Goal: Task Accomplishment & Management: Complete application form

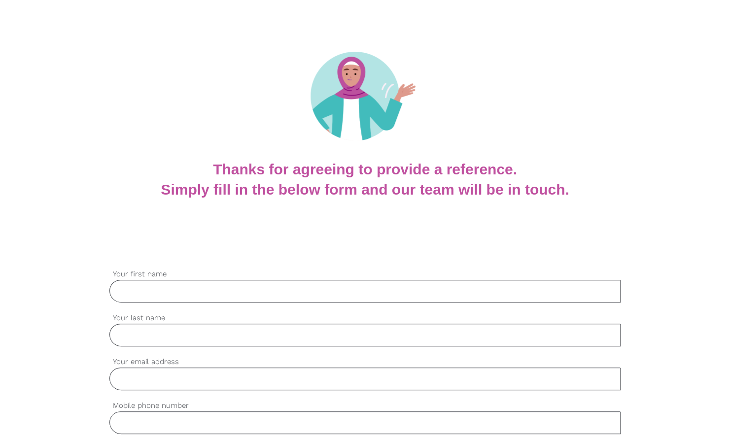
scroll to position [99, 0]
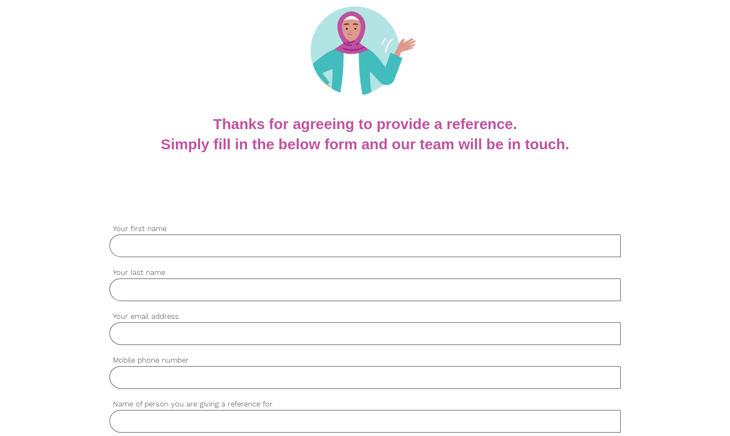
click at [154, 243] on input "Your first name" at bounding box center [364, 246] width 511 height 23
type input "Xiuli"
type input "[PERSON_NAME]"
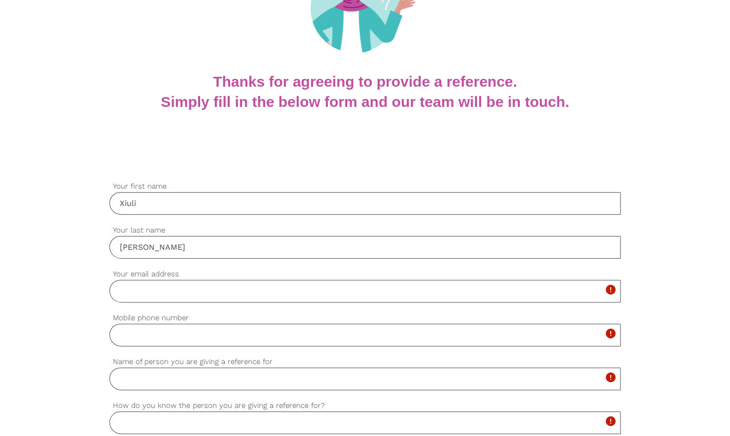
scroll to position [197, 0]
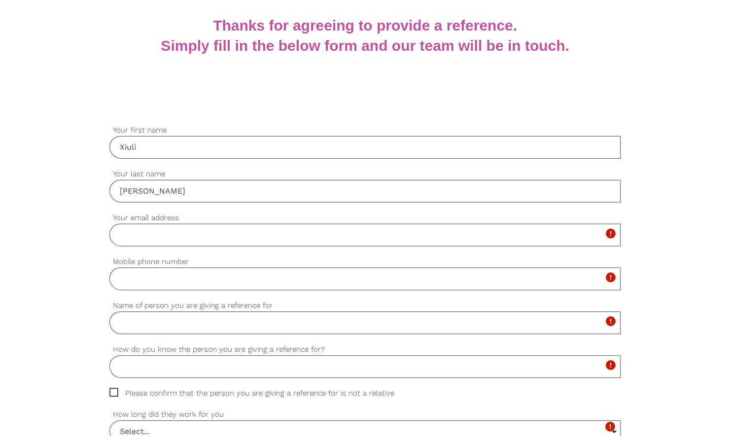
click at [170, 243] on input "Your email address" at bounding box center [364, 235] width 511 height 23
type input "[EMAIL_ADDRESS][DOMAIN_NAME]"
type input "0478698639"
type input "Xiuli Chen"
type input "Director"
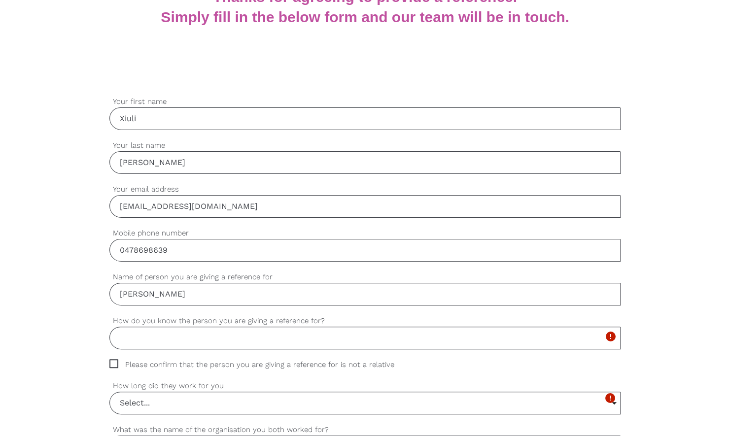
scroll to position [246, 0]
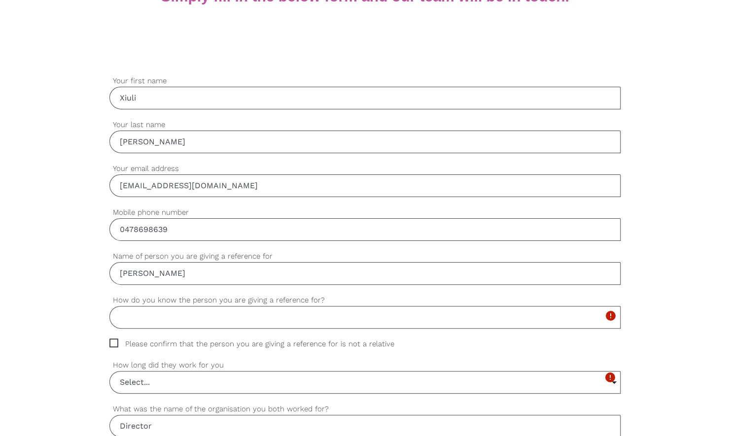
drag, startPoint x: 186, startPoint y: 275, endPoint x: 107, endPoint y: 276, distance: 79.4
paste input "[PERSON_NAME]"
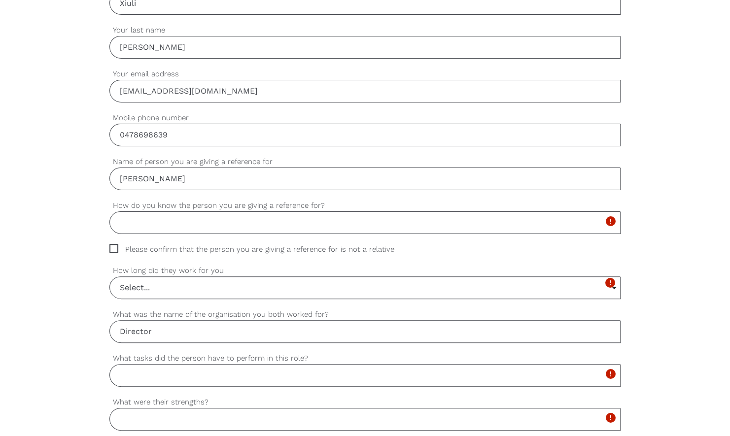
scroll to position [345, 0]
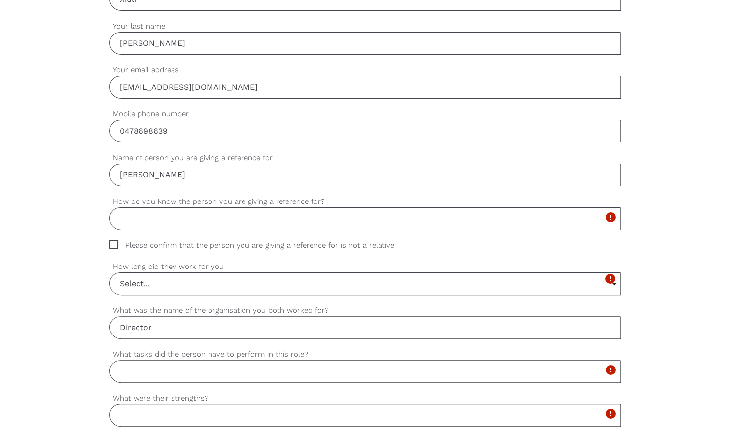
type input "[PERSON_NAME]"
click at [194, 219] on input "How do you know the person you are giving a reference for?" at bounding box center [364, 219] width 511 height 23
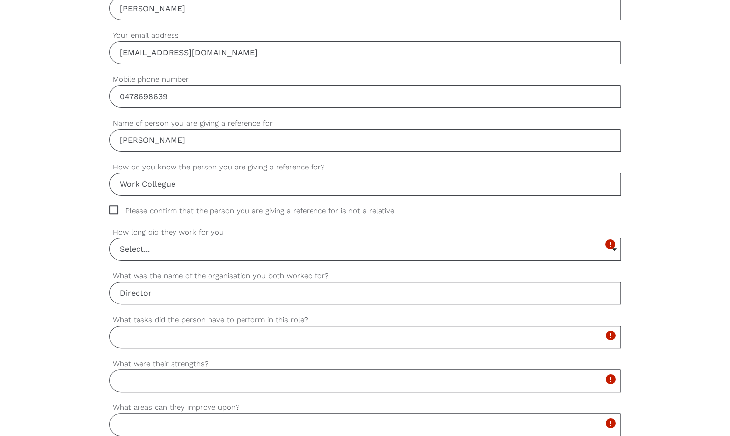
scroll to position [394, 0]
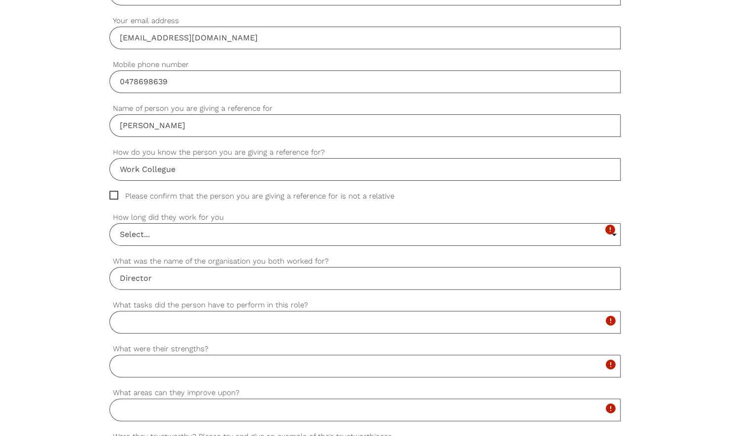
type input "Work Collegue"
click at [115, 192] on span "Please confirm that the person you are giving a reference for is not a relative" at bounding box center [261, 196] width 304 height 11
click at [115, 192] on input "Please confirm that the person you are giving a reference for is not a relative" at bounding box center [112, 194] width 6 height 6
checkbox input "true"
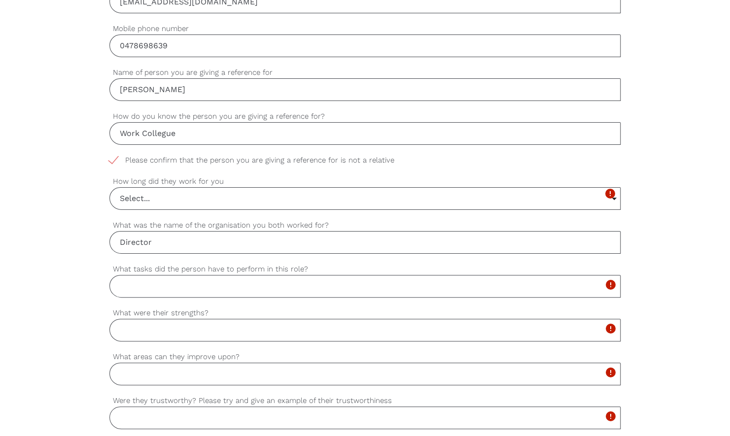
scroll to position [444, 0]
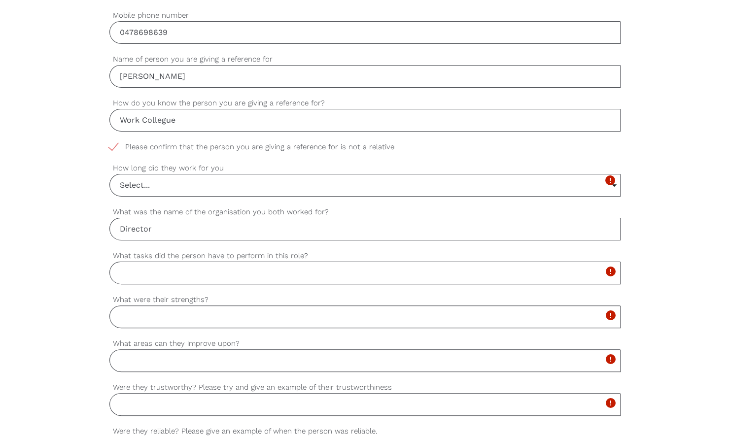
click at [174, 185] on input "Select..." at bounding box center [365, 185] width 510 height 22
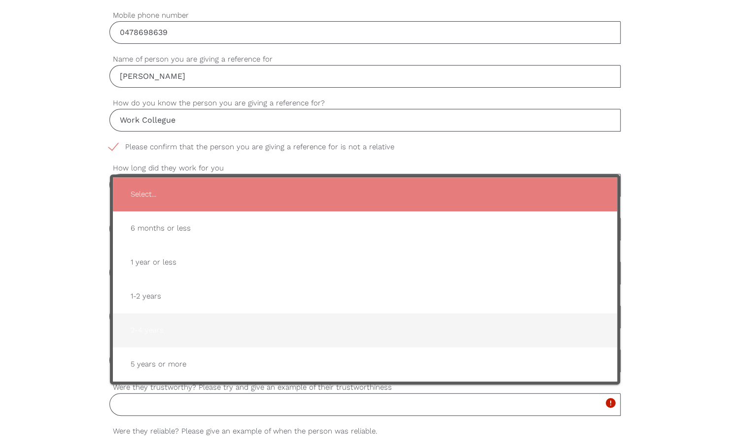
click at [173, 322] on span "2-4 years" at bounding box center [365, 330] width 485 height 24
type input "2-4 years"
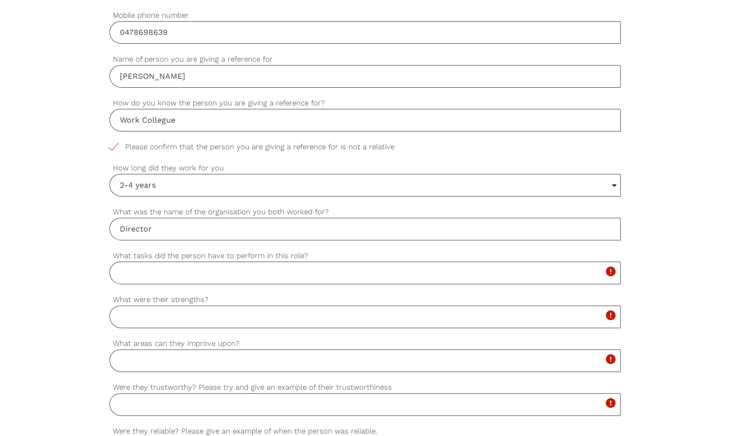
scroll to position [493, 0]
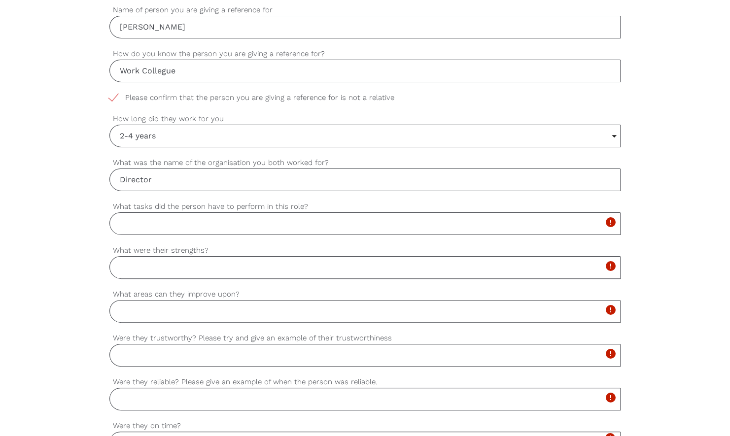
click at [203, 182] on input "Director" at bounding box center [364, 180] width 511 height 23
drag, startPoint x: 172, startPoint y: 182, endPoint x: 115, endPoint y: 181, distance: 56.7
click at [115, 181] on input "Director" at bounding box center [364, 180] width 511 height 23
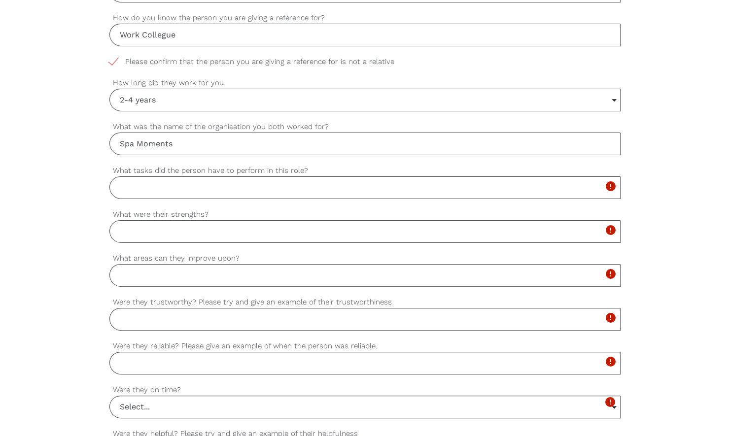
scroll to position [542, 0]
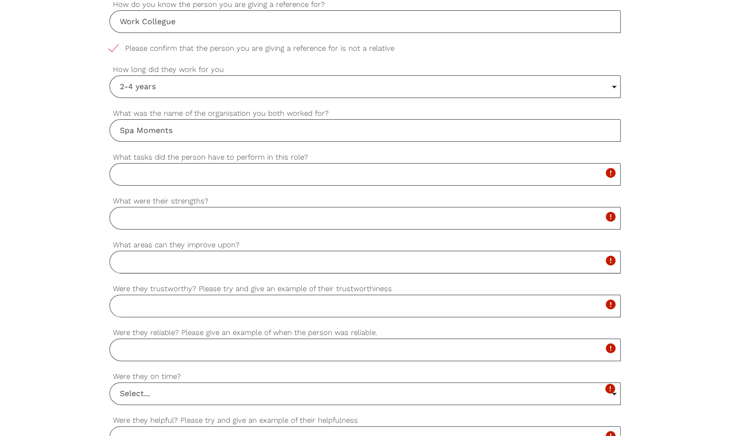
type input "Spa Moments"
click at [231, 177] on input "What tasks did the person have to perform in this role?" at bounding box center [364, 174] width 511 height 23
type input "Therapy"
click at [203, 215] on input "What were their strengths?" at bounding box center [364, 218] width 511 height 23
type input "Customer experience empathy"
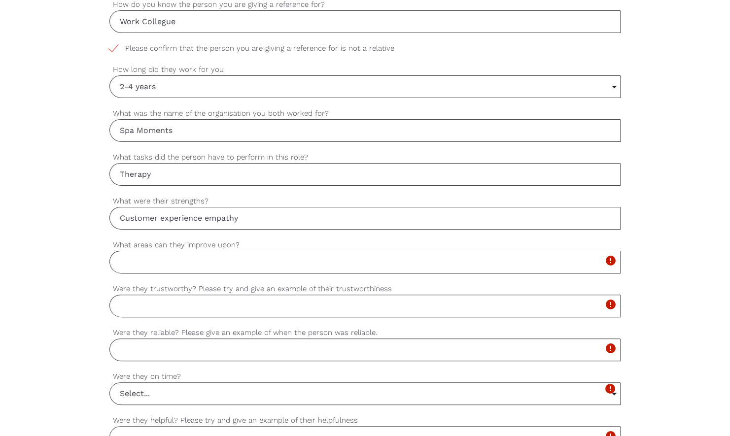
click at [194, 260] on input "What areas can they improve upon?" at bounding box center [364, 262] width 511 height 23
click at [360, 262] on input "What areas can they improve upon?" at bounding box center [364, 262] width 511 height 23
click at [202, 265] on input "What areas can they improve upon?" at bounding box center [364, 262] width 511 height 23
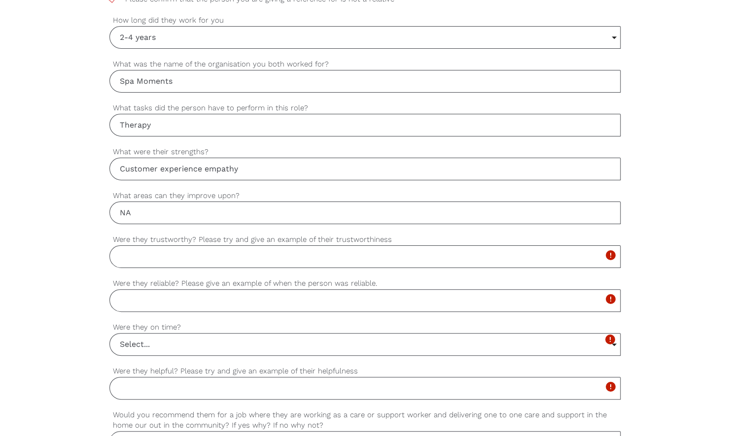
type input "NA"
click at [205, 167] on input "Customer experience empathy" at bounding box center [364, 169] width 511 height 23
type input "Customer experience and empathy"
click at [177, 255] on input "Were they trustworthy? Please try and give an example of their trustworthiness" at bounding box center [364, 256] width 511 height 23
type input "Yes - Seeing her in action with customers showed me they are genuine and empath…"
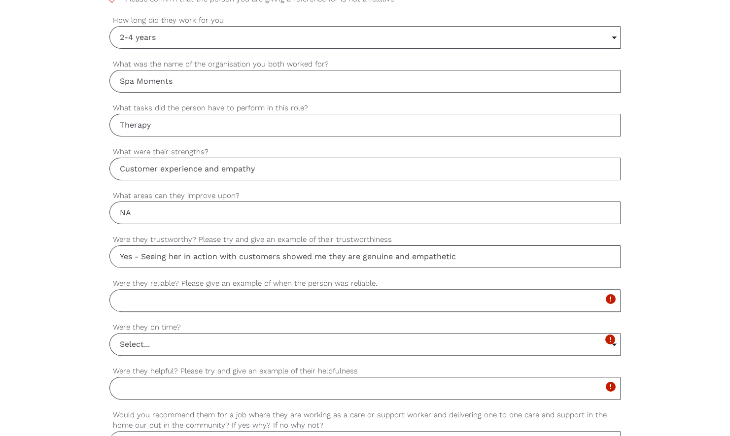
click at [55, 259] on div "settings Xiuli Your first name settings CHEN Your last name settings lheartshom…" at bounding box center [365, 174] width 730 height 926
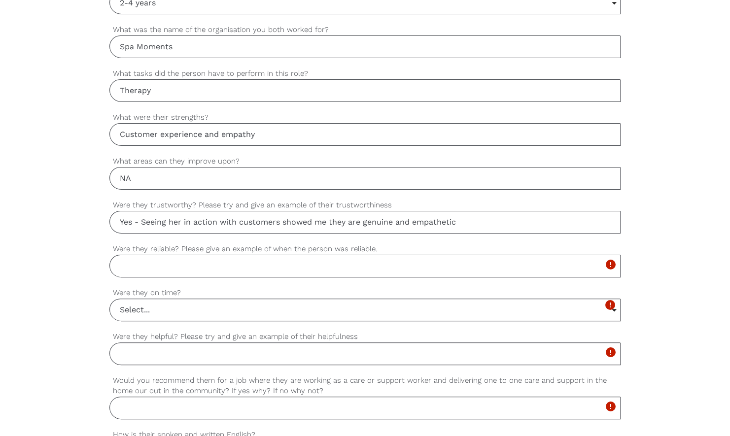
scroll to position [641, 0]
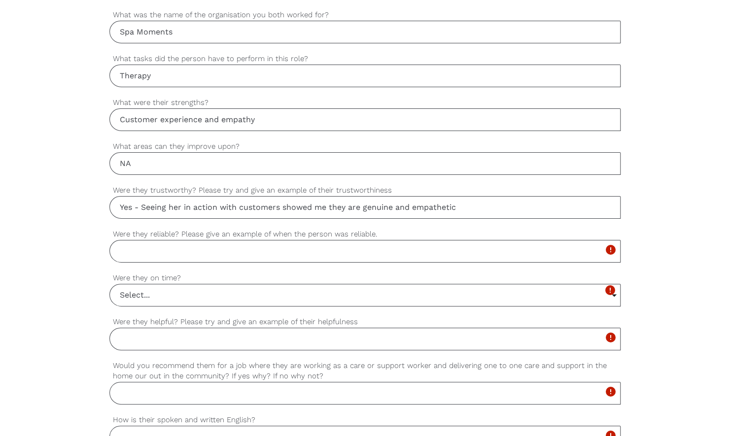
click at [244, 248] on input "Were they reliable? Please give an example of when the person was reliable." at bounding box center [364, 251] width 511 height 23
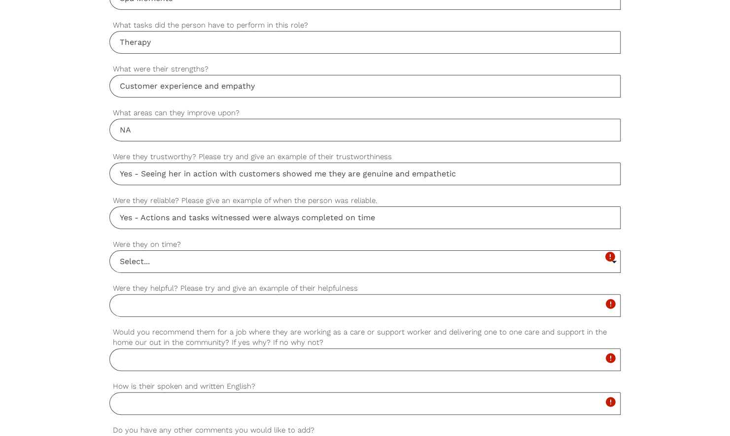
scroll to position [690, 0]
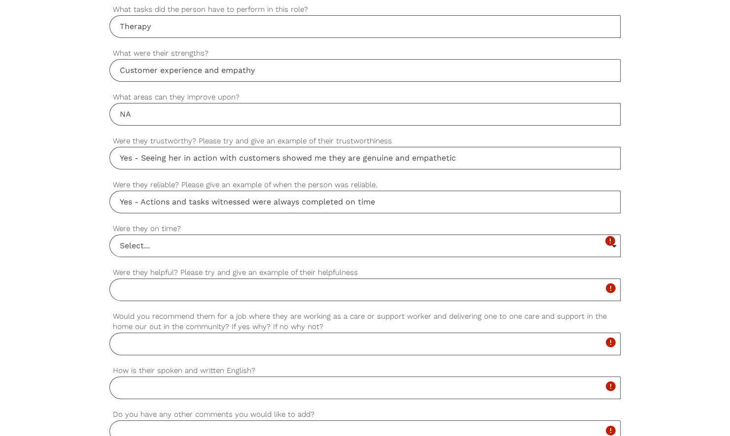
type input "Yes - Actions and tasks witnessed were always completed on time"
click at [167, 241] on input "Select..." at bounding box center [365, 246] width 510 height 22
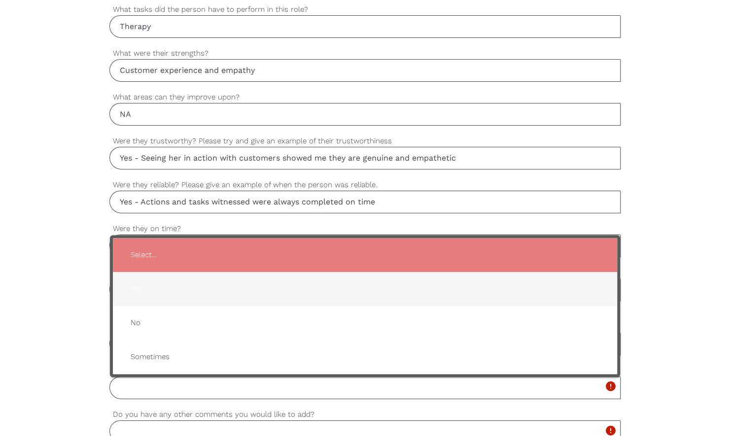
click at [146, 288] on span "Yes" at bounding box center [365, 289] width 485 height 24
type input "Yes"
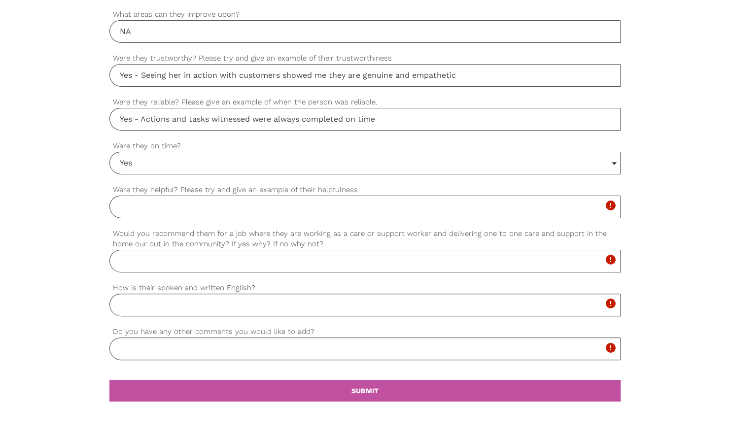
scroll to position [789, 0]
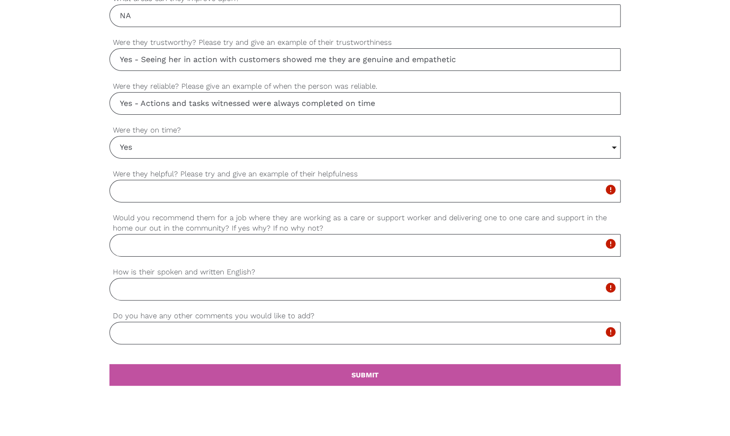
click at [181, 185] on input "Were they helpful? Please try and give an example of their helpfulness" at bounding box center [364, 191] width 511 height 23
click at [409, 184] on input "Yes - She was constantly offering help and assistance to people - often" at bounding box center [364, 191] width 511 height 23
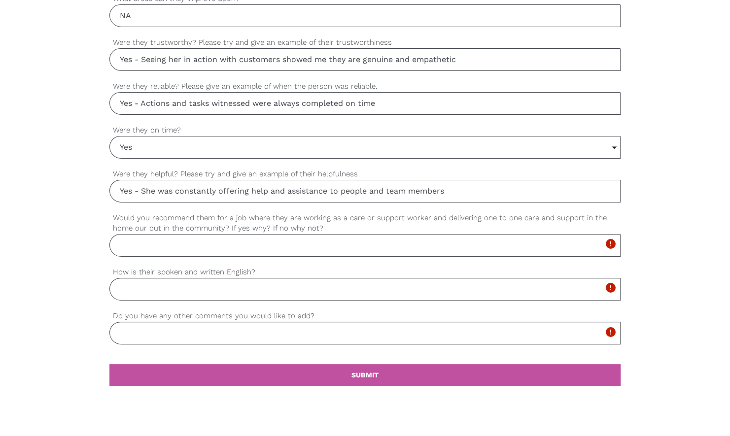
type input "Yes - She was constantly offering help and assistance to people and team members"
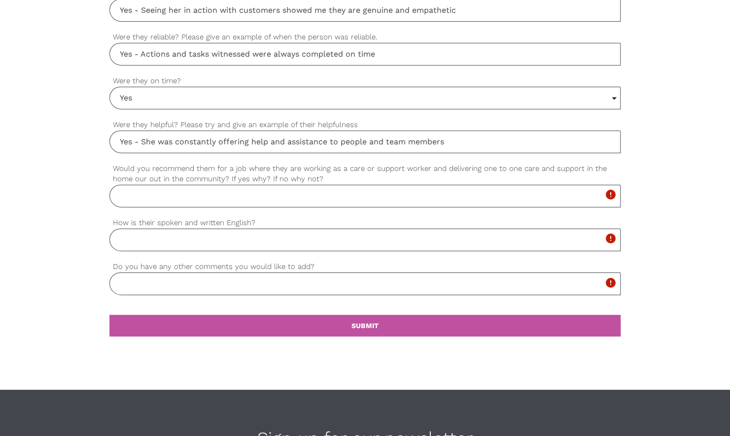
click at [266, 191] on input "Would you recommend them for a job where they are working as a care or support …" at bounding box center [364, 196] width 511 height 23
click at [273, 196] on input "Would you recommend them for a job where they are working as a care or support …" at bounding box center [364, 196] width 511 height 23
click at [415, 195] on input "Yes - Because she has a very caring and empathetic attitude to everyone." at bounding box center [364, 196] width 511 height 23
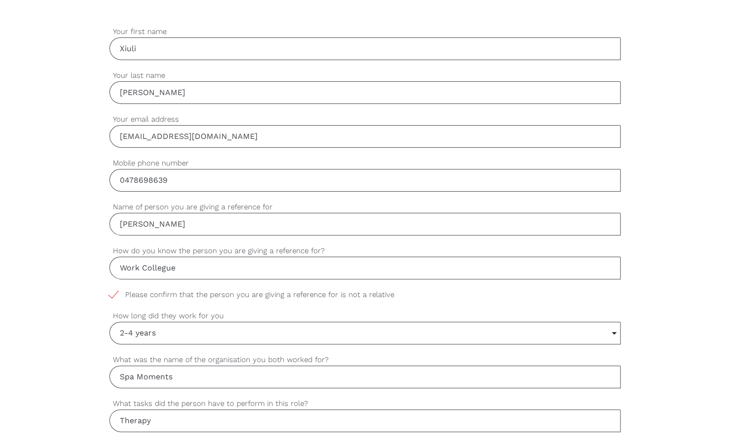
scroll to position [345, 0]
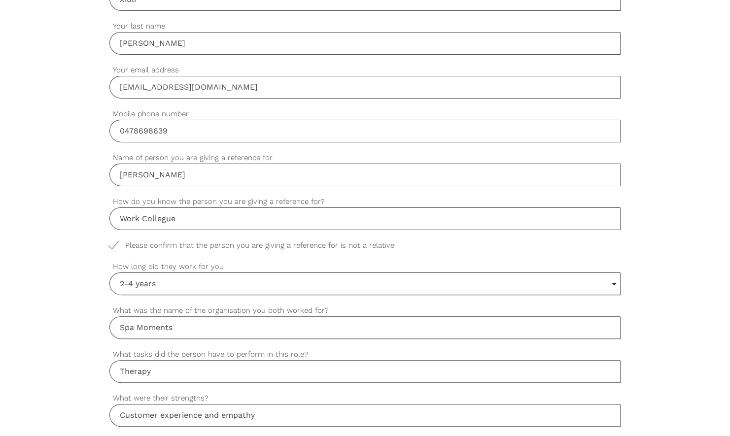
type input "Yes - Because she has a very caring, compassionate and empathetic attitude to e…"
click at [184, 287] on input "2-4 years" at bounding box center [365, 284] width 510 height 22
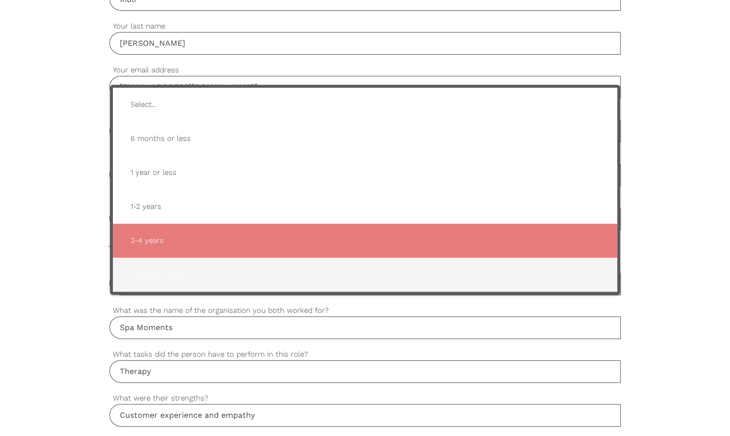
click at [162, 269] on span "5 years or more" at bounding box center [365, 275] width 485 height 24
type input "5 years or more"
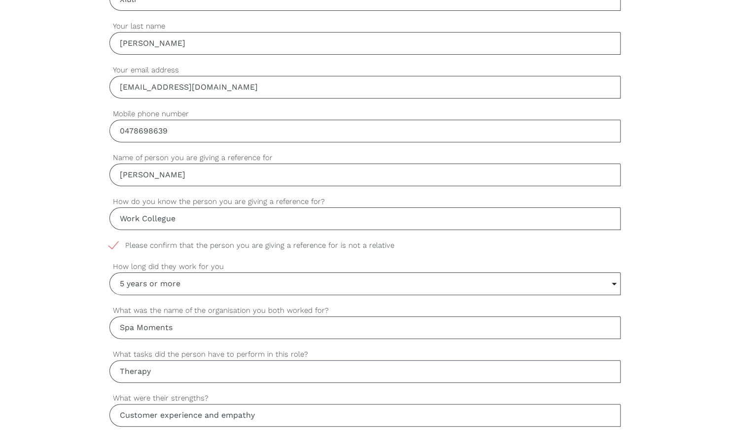
click at [658, 249] on div "settings Xiuli Your first name settings CHEN Your last name settings lheartshom…" at bounding box center [365, 420] width 730 height 926
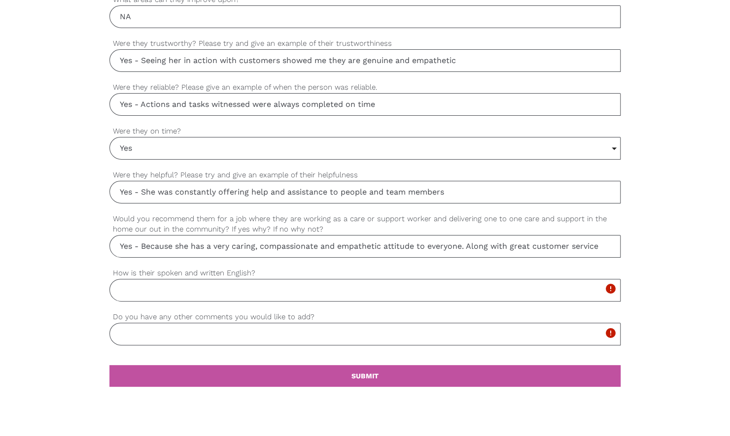
scroll to position [789, 0]
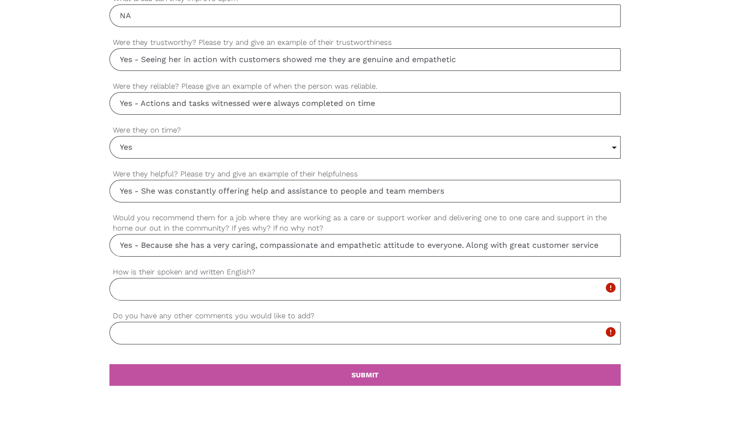
click at [151, 286] on input "How is their spoken and written English?" at bounding box center [364, 289] width 511 height 23
type input "W"
type input "Good and capable"
click at [216, 335] on input "Do you have any other comments you would like to add?" at bounding box center [364, 333] width 511 height 23
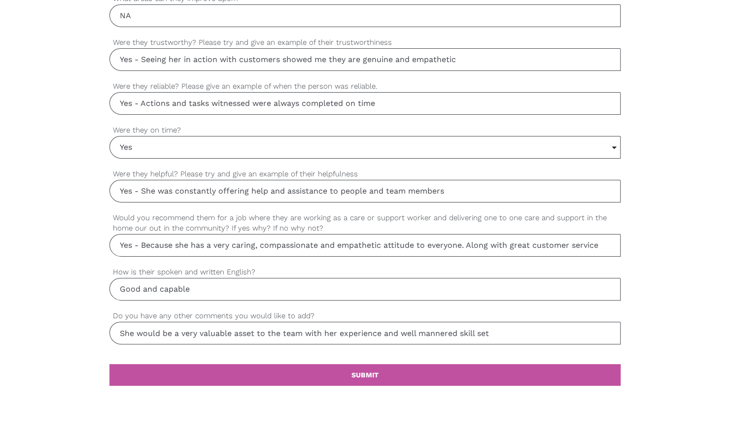
click at [495, 328] on input "She would be a very valuable asset to the team with her experience and well man…" at bounding box center [364, 333] width 511 height 23
click at [617, 325] on input "She would be a very valuable asset to the team with her experience and well man…" at bounding box center [364, 333] width 511 height 23
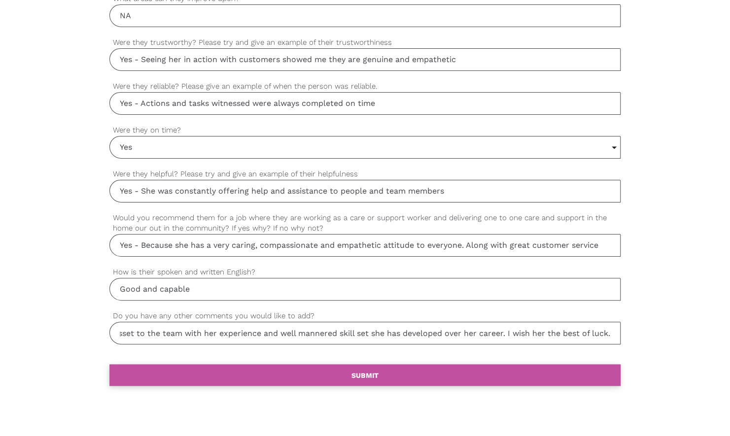
type input "She would be a very valuable asset to the team with her experience and well man…"
click at [358, 371] on b "SUBMIT" at bounding box center [364, 375] width 27 height 8
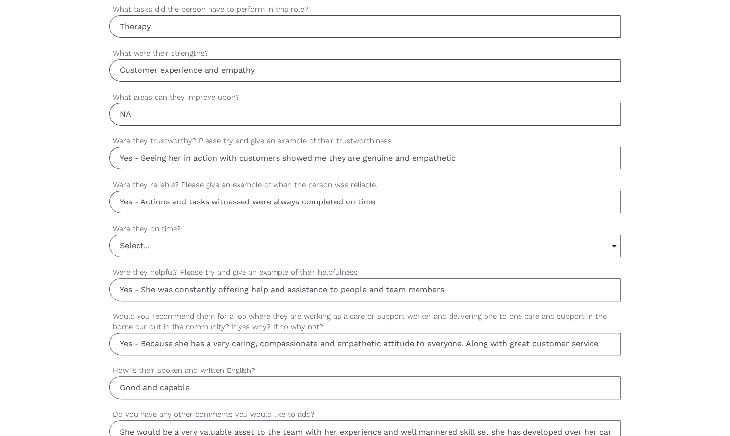
scroll to position [739, 0]
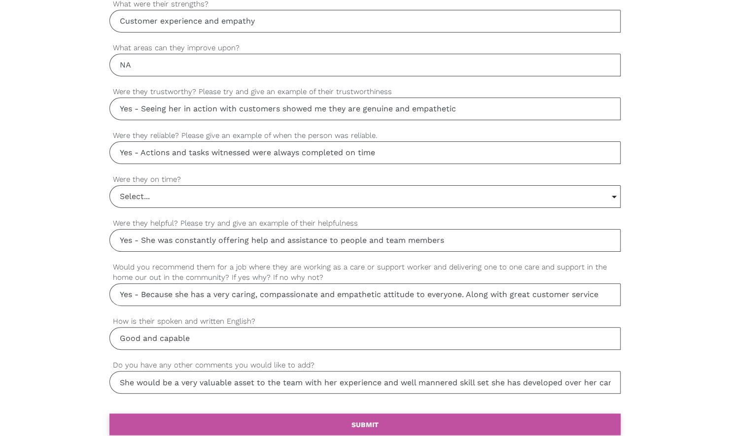
click at [372, 420] on b "SUBMIT" at bounding box center [364, 424] width 27 height 8
